Goal: Check status: Check status

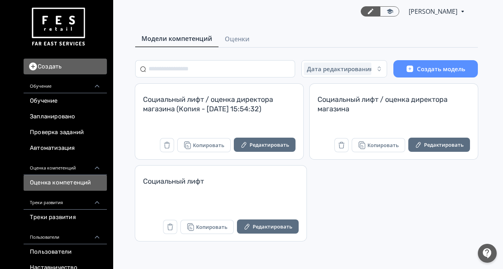
click at [222, 49] on div "Модели компетенций Оценки Дата редактирования: сначала новые Создать модель Соц…" at bounding box center [306, 136] width 393 height 210
click at [240, 38] on span "Оценки" at bounding box center [237, 38] width 25 height 9
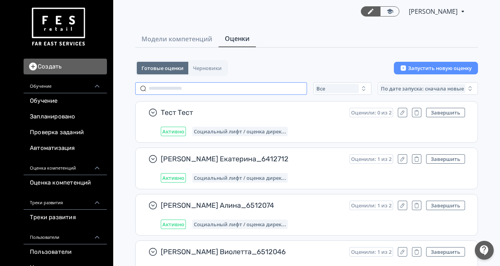
click at [172, 90] on input "text" at bounding box center [221, 88] width 172 height 13
paste input "**********"
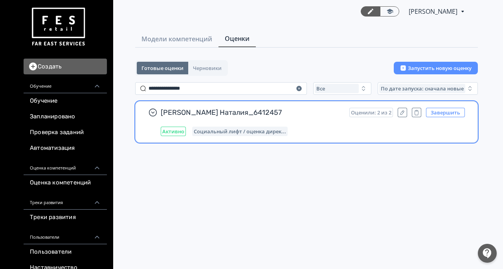
click at [440, 113] on button "Завершить" at bounding box center [445, 112] width 39 height 9
click at [295, 117] on div "[PERSON_NAME] Наталия_6412457 Перезапустить Завершено Социальный лифт / оценка …" at bounding box center [313, 122] width 304 height 28
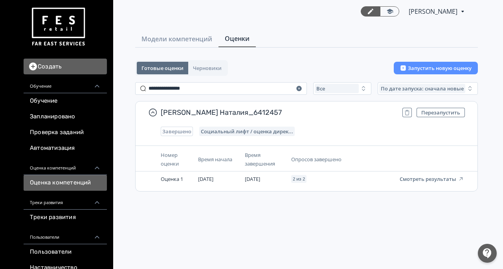
scroll to position [39, 0]
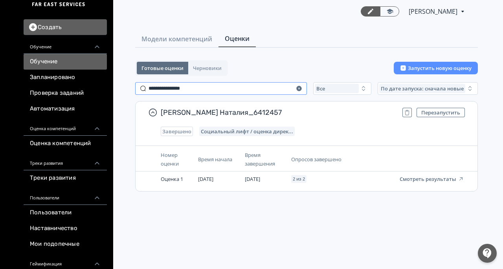
drag, startPoint x: 199, startPoint y: 85, endPoint x: 59, endPoint y: 60, distance: 142.1
click at [66, 62] on div "Создать Обучение Обучение Запланировано Проверка заданий Автоматизация Оценка к…" at bounding box center [251, 134] width 503 height 269
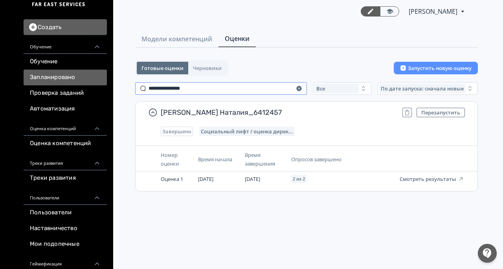
paste input "text"
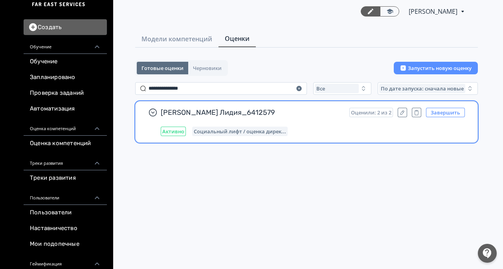
click at [444, 114] on button "Завершить" at bounding box center [445, 112] width 39 height 9
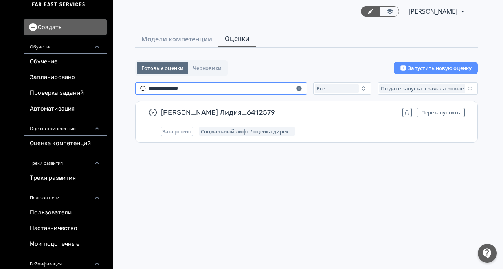
drag, startPoint x: 184, startPoint y: 90, endPoint x: 0, endPoint y: 82, distance: 183.8
click at [0, 82] on div "Создать Обучение Обучение Запланировано Проверка заданий Автоматизация Оценка к…" at bounding box center [251, 134] width 503 height 269
paste input "text"
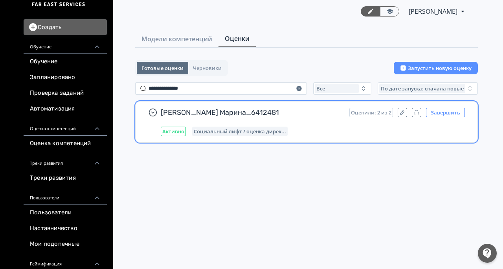
click at [452, 112] on button "Завершить" at bounding box center [445, 112] width 39 height 9
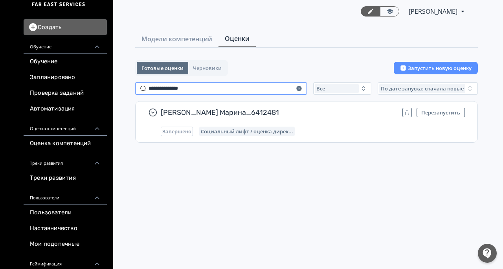
click at [0, 85] on div "Создать Обучение Обучение Запланировано Проверка заданий Автоматизация Оценка к…" at bounding box center [251, 134] width 503 height 269
paste input "text"
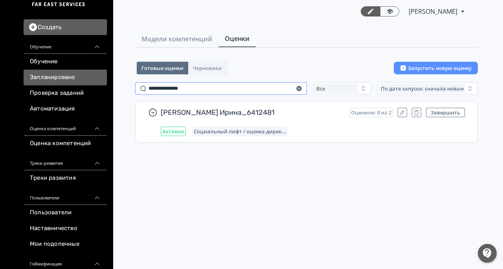
drag, startPoint x: 123, startPoint y: 85, endPoint x: 48, endPoint y: 80, distance: 74.9
click at [50, 81] on div "Создать Обучение Обучение Запланировано Проверка заданий Автоматизация Оценка к…" at bounding box center [251, 134] width 503 height 269
paste input "***"
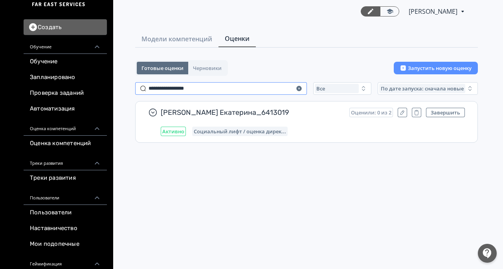
drag, startPoint x: 204, startPoint y: 92, endPoint x: 20, endPoint y: 75, distance: 183.9
click at [20, 75] on div "Создать Обучение Обучение Запланировано Проверка заданий Автоматизация Оценка к…" at bounding box center [251, 134] width 503 height 269
paste input "text"
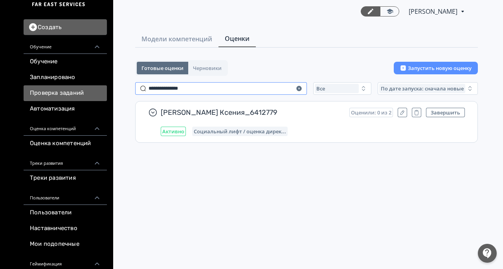
drag, startPoint x: 198, startPoint y: 90, endPoint x: 71, endPoint y: 86, distance: 127.1
click at [72, 86] on div "Создать Обучение Обучение Запланировано Проверка заданий Автоматизация Оценка к…" at bounding box center [251, 134] width 503 height 269
paste input "**"
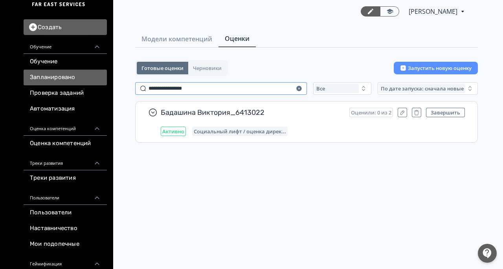
drag, startPoint x: 203, startPoint y: 90, endPoint x: 31, endPoint y: 80, distance: 171.7
click at [31, 80] on div "Создать Обучение Обучение Запланировано Проверка заданий Автоматизация Оценка к…" at bounding box center [251, 134] width 503 height 269
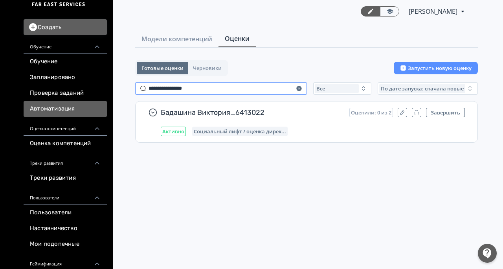
paste input "text"
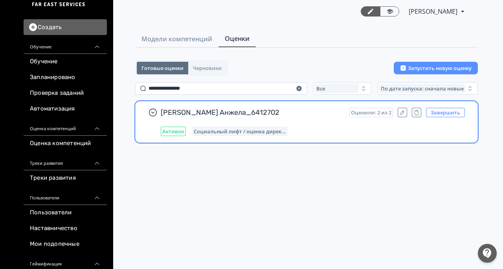
click at [432, 111] on button "Завершить" at bounding box center [445, 112] width 39 height 9
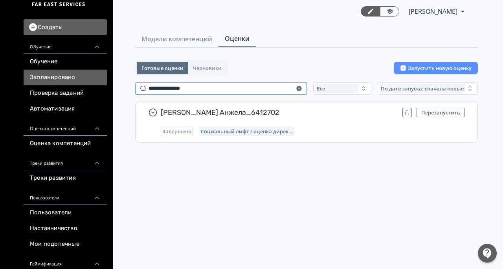
drag, startPoint x: 206, startPoint y: 90, endPoint x: 58, endPoint y: 83, distance: 148.4
click at [57, 82] on div "Создать Обучение Обучение Запланировано Проверка заданий Автоматизация Оценка к…" at bounding box center [251, 134] width 503 height 269
paste input "text"
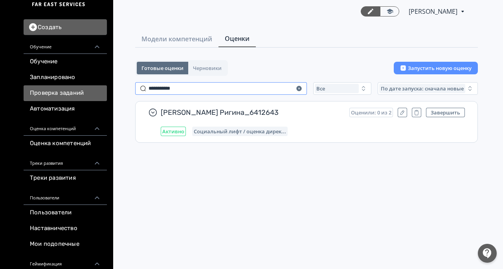
drag, startPoint x: 259, startPoint y: 83, endPoint x: 25, endPoint y: 91, distance: 234.1
click at [25, 91] on div "Создать Обучение Обучение Запланировано Проверка заданий Автоматизация Оценка к…" at bounding box center [251, 134] width 503 height 269
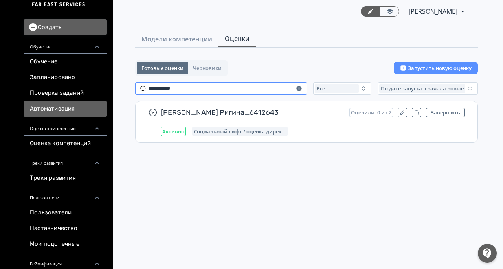
paste input "**********"
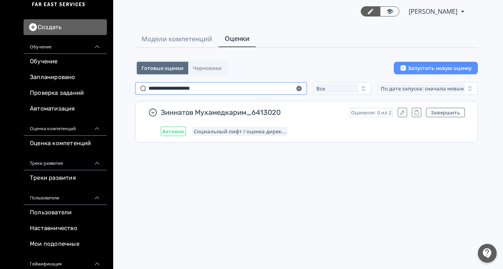
drag, startPoint x: 245, startPoint y: 87, endPoint x: 0, endPoint y: 87, distance: 244.5
click at [0, 87] on div "Создать Обучение Обучение Запланировано Проверка заданий Автоматизация Оценка к…" at bounding box center [251, 134] width 503 height 269
paste input "text"
drag, startPoint x: 114, startPoint y: 91, endPoint x: 10, endPoint y: 91, distance: 103.8
click at [10, 91] on div "Создать Обучение Обучение Запланировано Проверка заданий Автоматизация Оценка к…" at bounding box center [251, 134] width 503 height 269
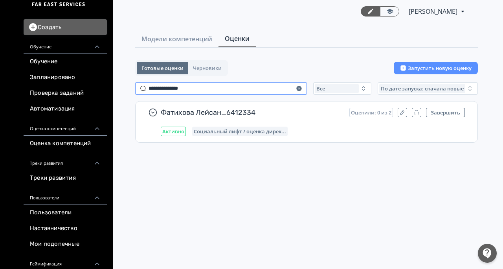
paste input "**"
type input "**********"
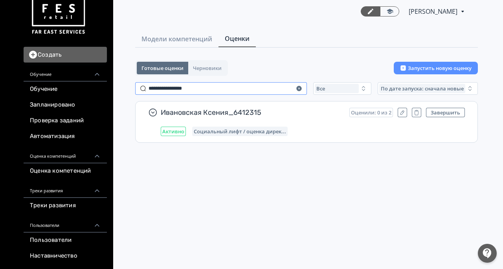
scroll to position [0, 0]
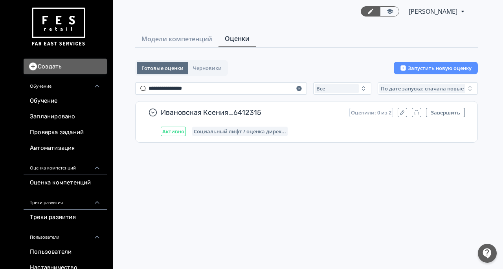
click at [56, 24] on img at bounding box center [58, 27] width 57 height 44
